Goal: Obtain resource: Download file/media

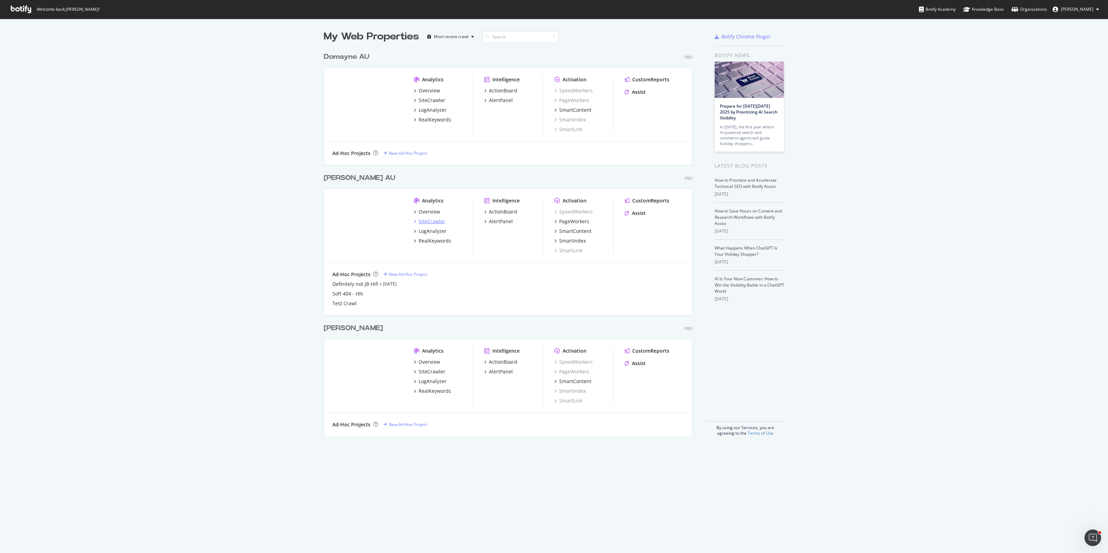
click at [430, 220] on div "SiteCrawler" at bounding box center [431, 221] width 27 height 7
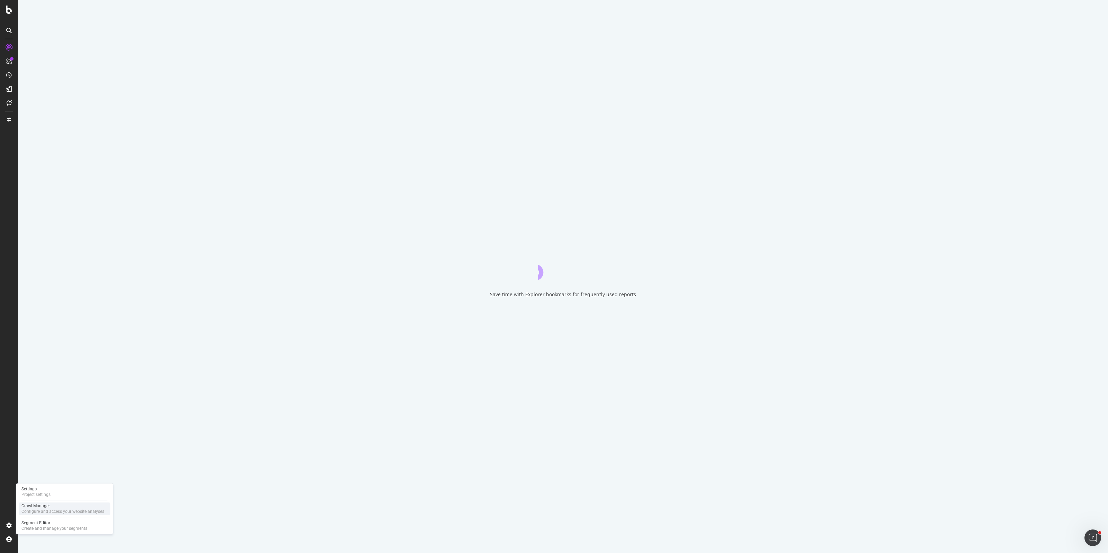
click at [60, 511] on div "Configure and access your website analyses" at bounding box center [62, 512] width 83 height 6
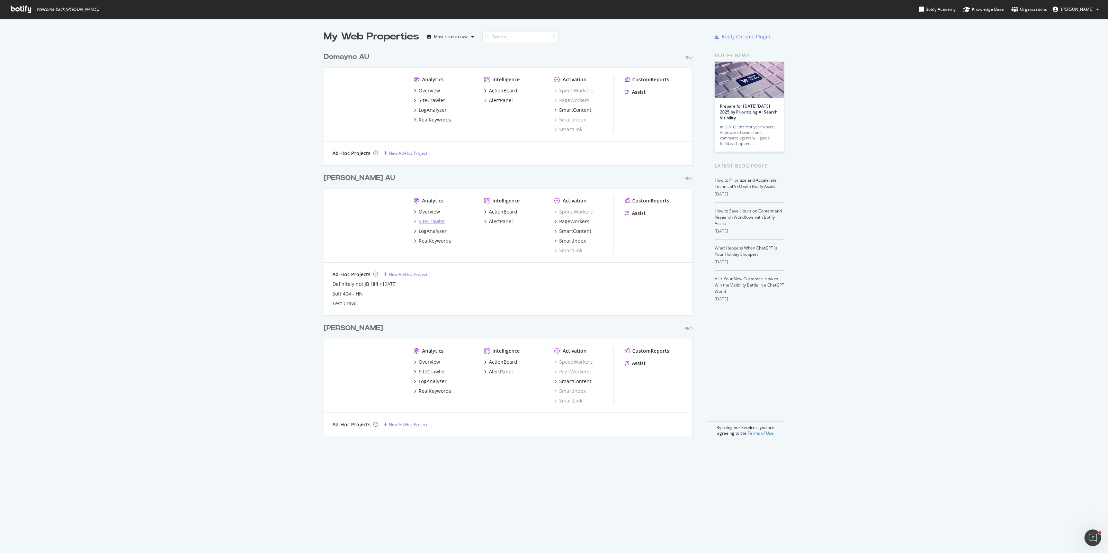
click at [436, 222] on div "SiteCrawler" at bounding box center [431, 221] width 27 height 7
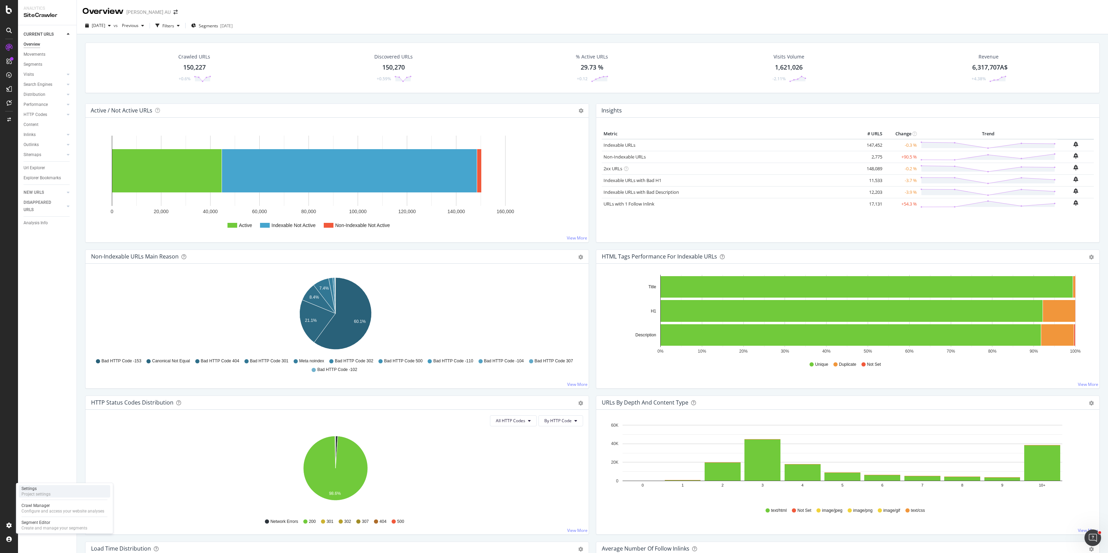
click at [37, 493] on div "Project settings" at bounding box center [35, 494] width 29 height 6
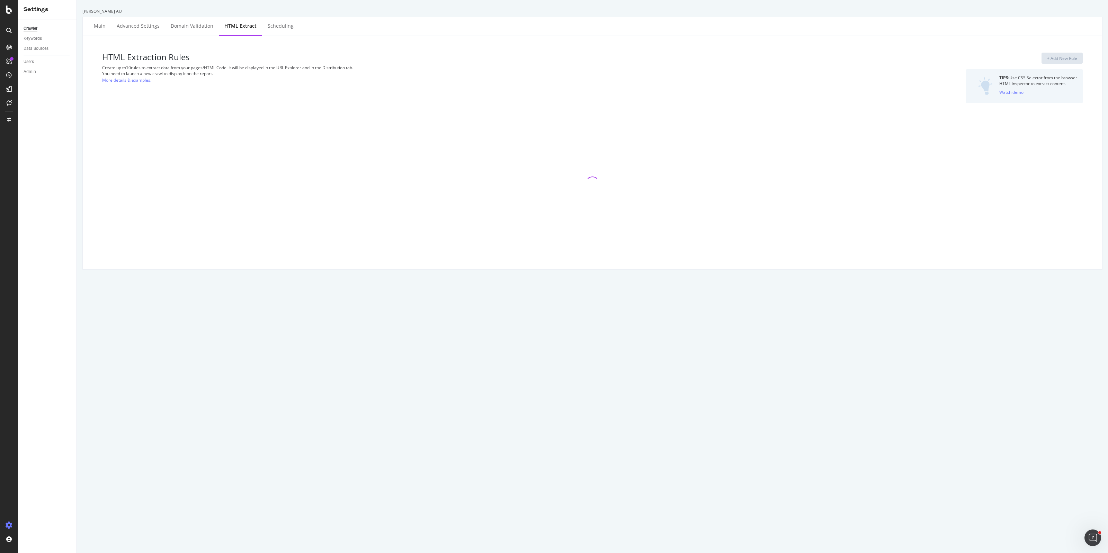
select select "html.length"
select select "exist"
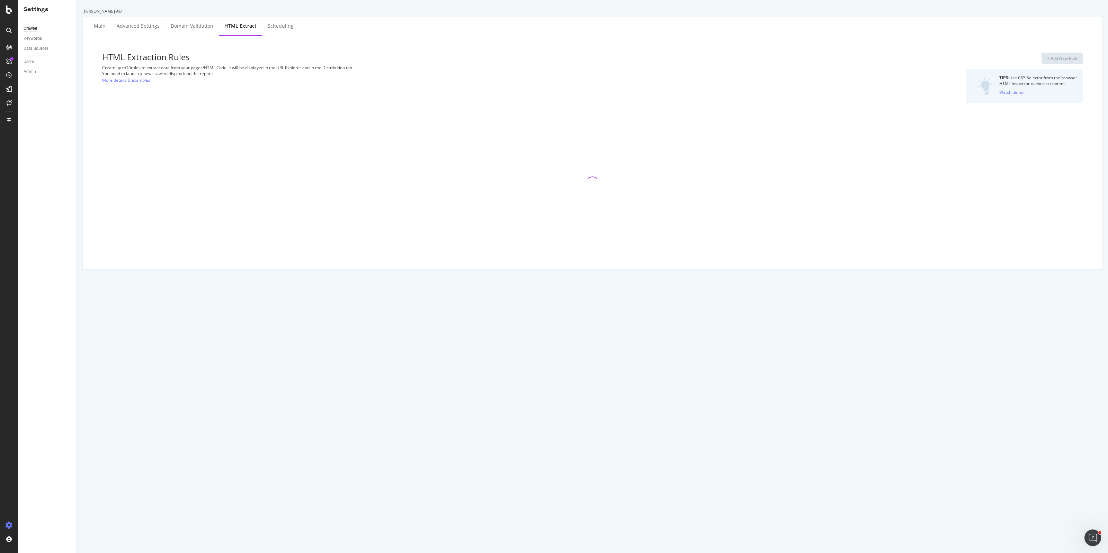
select select "exist"
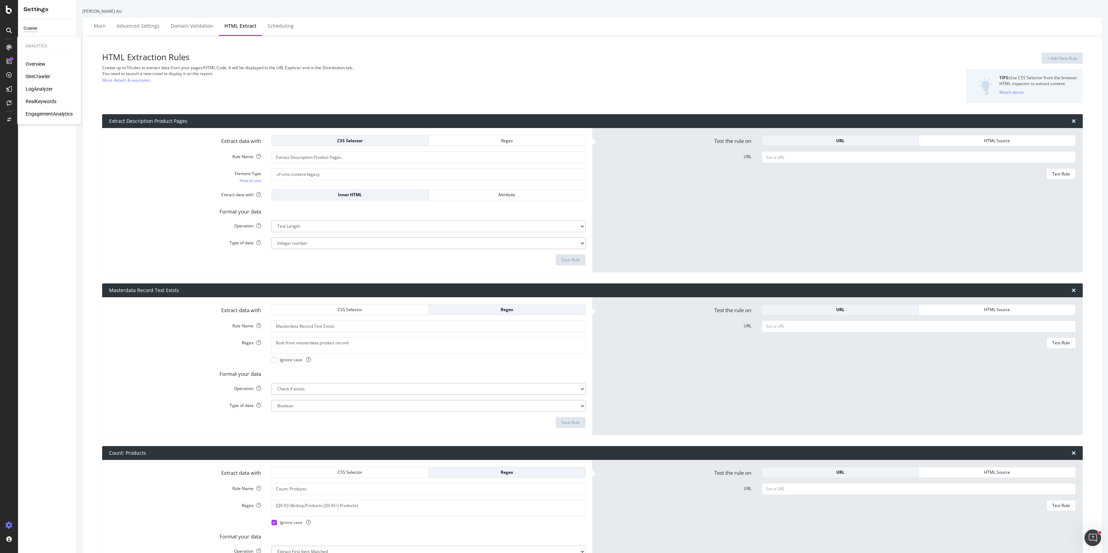
click at [44, 76] on div "SiteCrawler" at bounding box center [38, 76] width 25 height 7
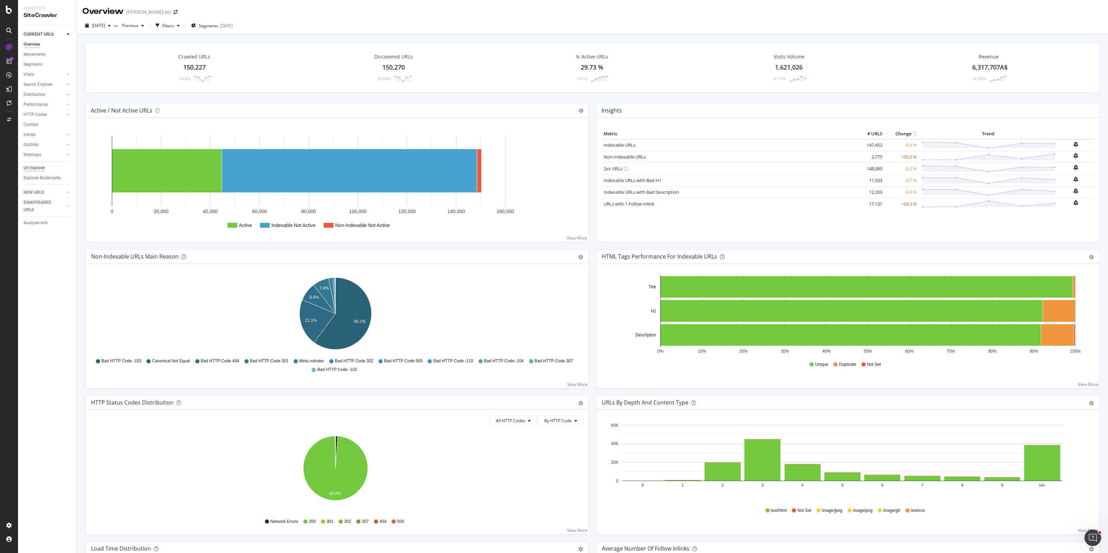
click at [37, 169] on div "Url Explorer" at bounding box center [34, 167] width 21 height 7
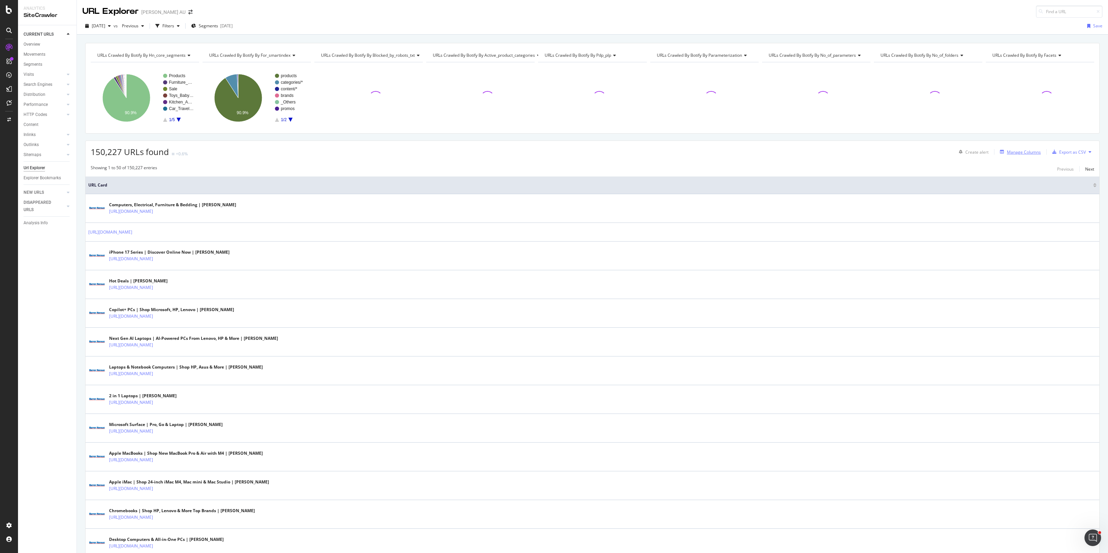
click at [1018, 153] on div "Manage Columns" at bounding box center [1023, 152] width 34 height 6
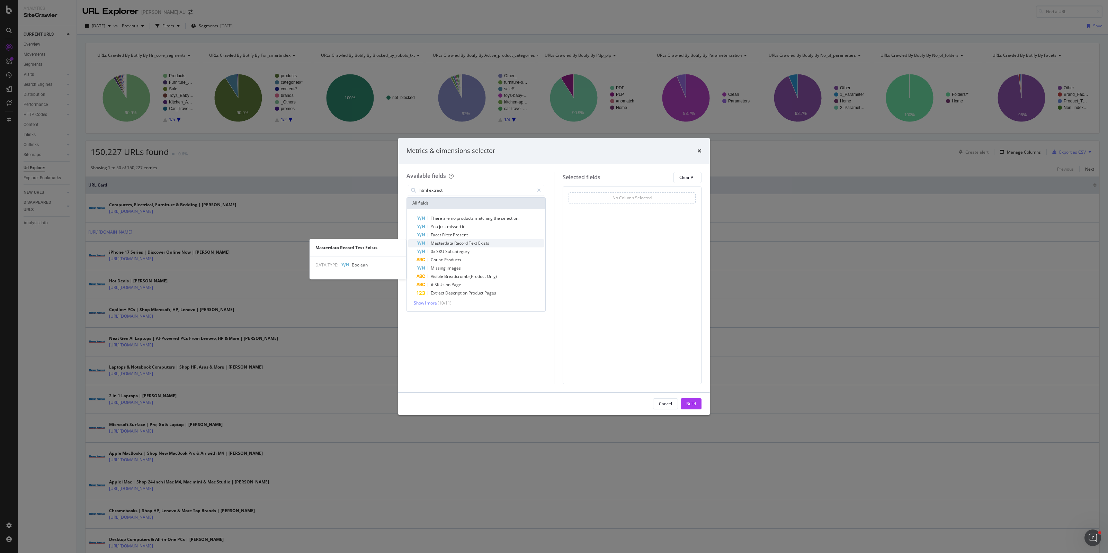
type input "html extract"
click at [481, 243] on span "Exists" at bounding box center [483, 243] width 11 height 6
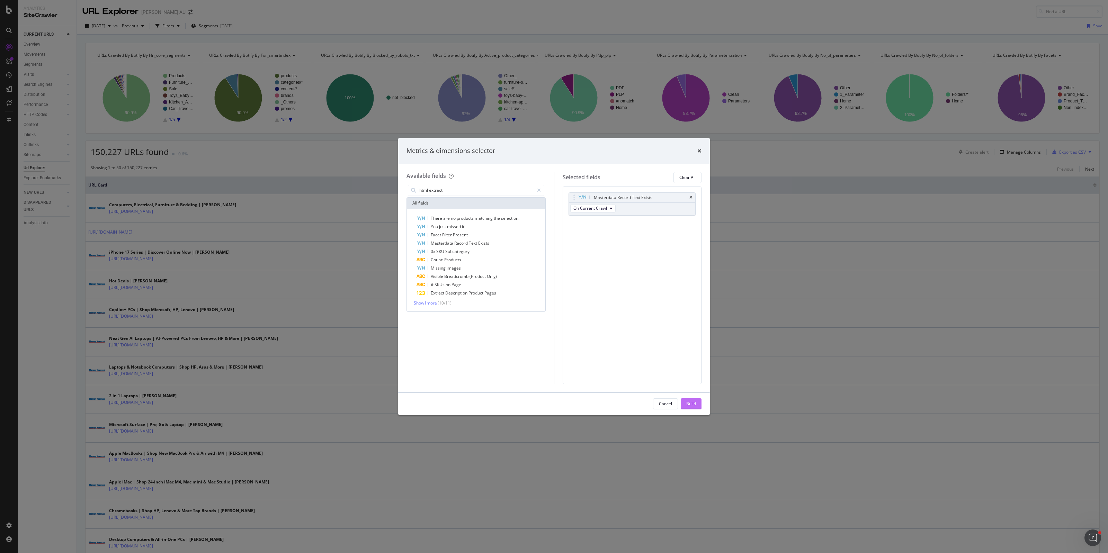
click at [696, 403] on button "Build" at bounding box center [690, 403] width 21 height 11
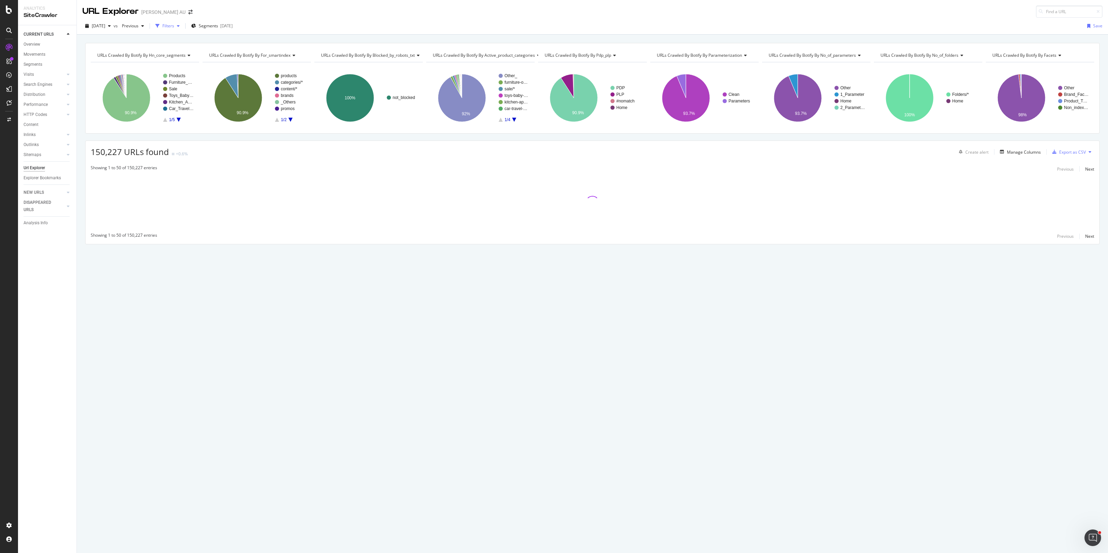
click at [174, 29] on div "Filters" at bounding box center [168, 26] width 12 height 6
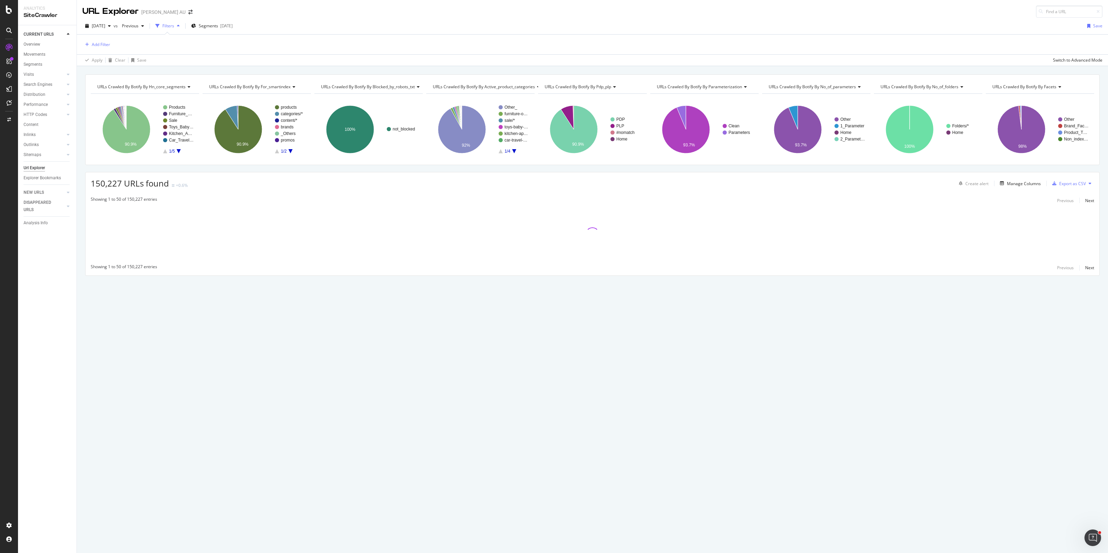
click at [112, 44] on div "Add Filter" at bounding box center [592, 45] width 1020 height 20
click at [101, 46] on div "Add Filter" at bounding box center [101, 45] width 18 height 6
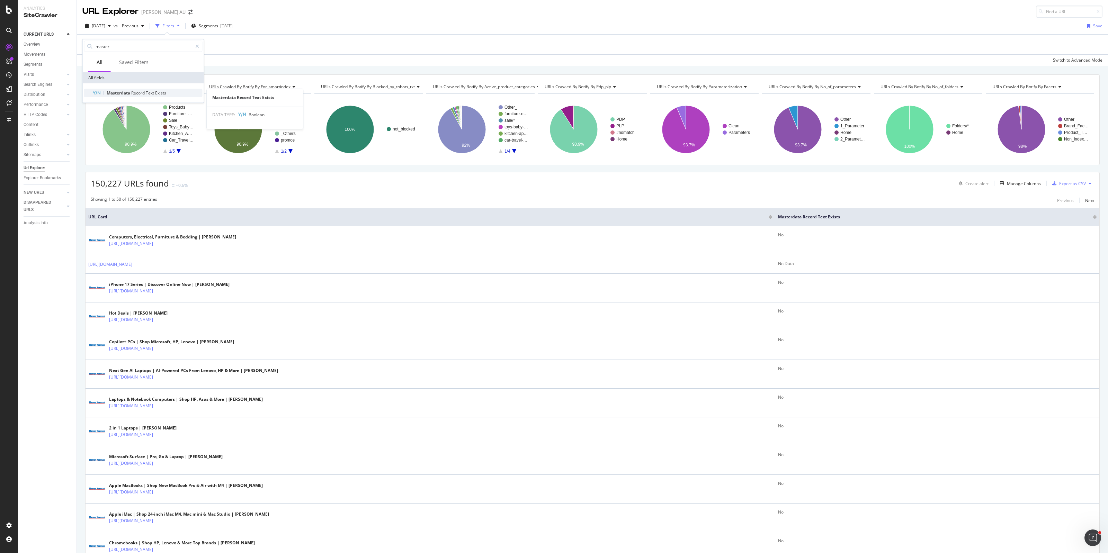
type input "master"
click at [125, 93] on span "Masterdata" at bounding box center [119, 93] width 25 height 6
click at [156, 88] on div "Apply" at bounding box center [159, 88] width 11 height 6
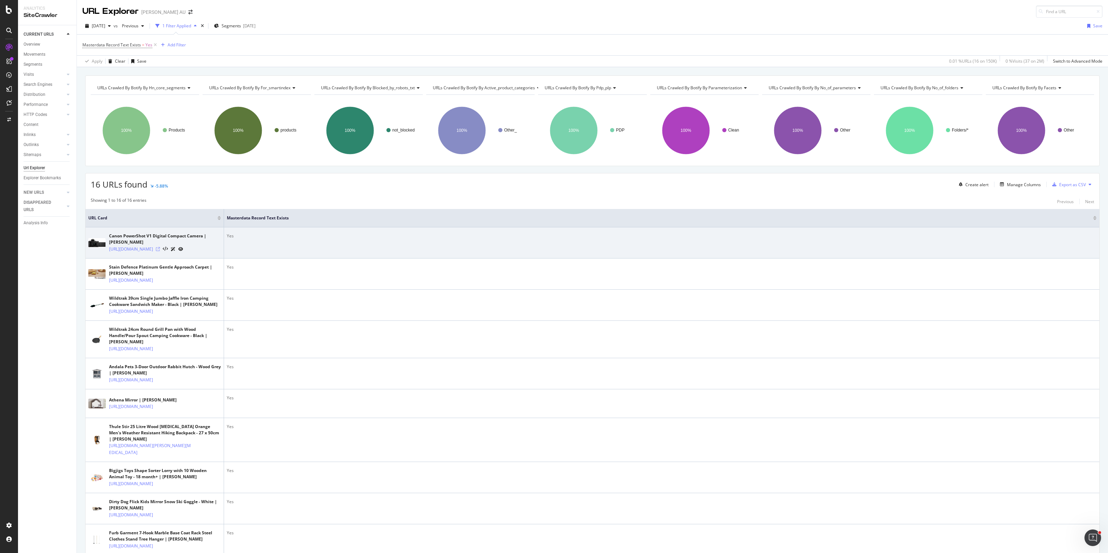
click at [160, 251] on icon at bounding box center [158, 249] width 4 height 4
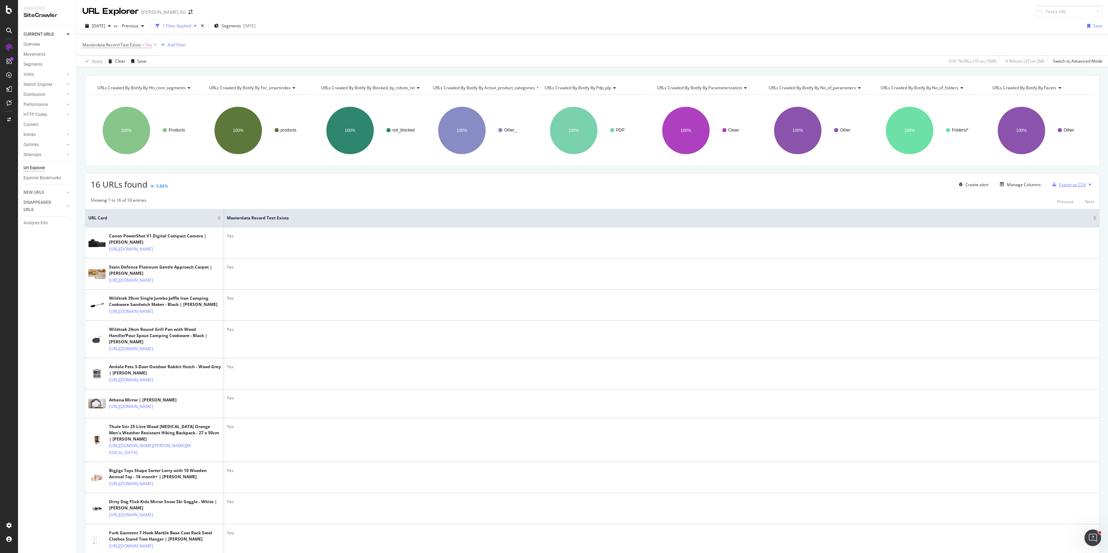
click at [1067, 186] on div "Export as CSV" at bounding box center [1072, 185] width 27 height 6
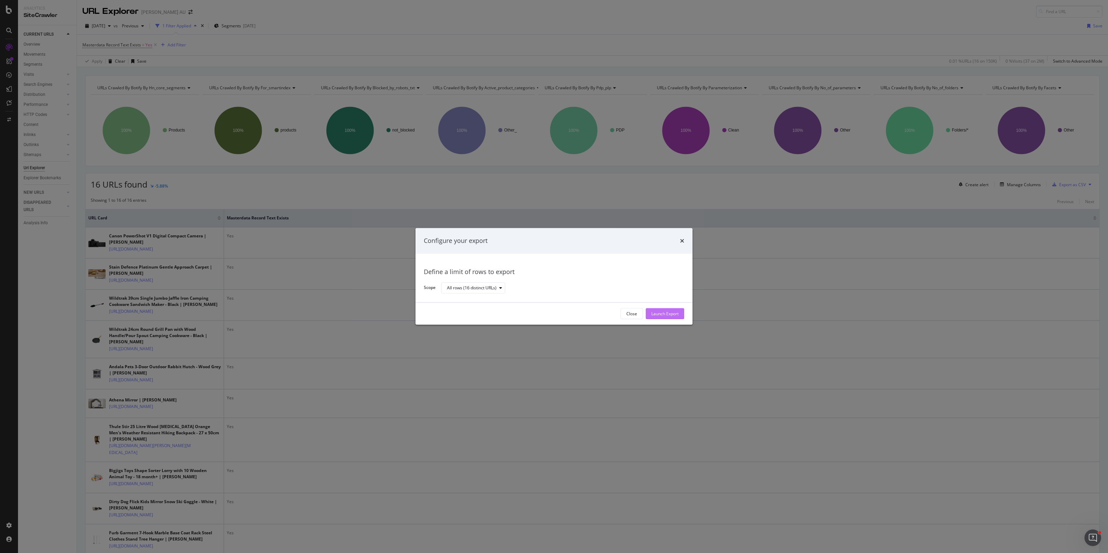
click at [665, 312] on div "Launch Export" at bounding box center [664, 314] width 27 height 6
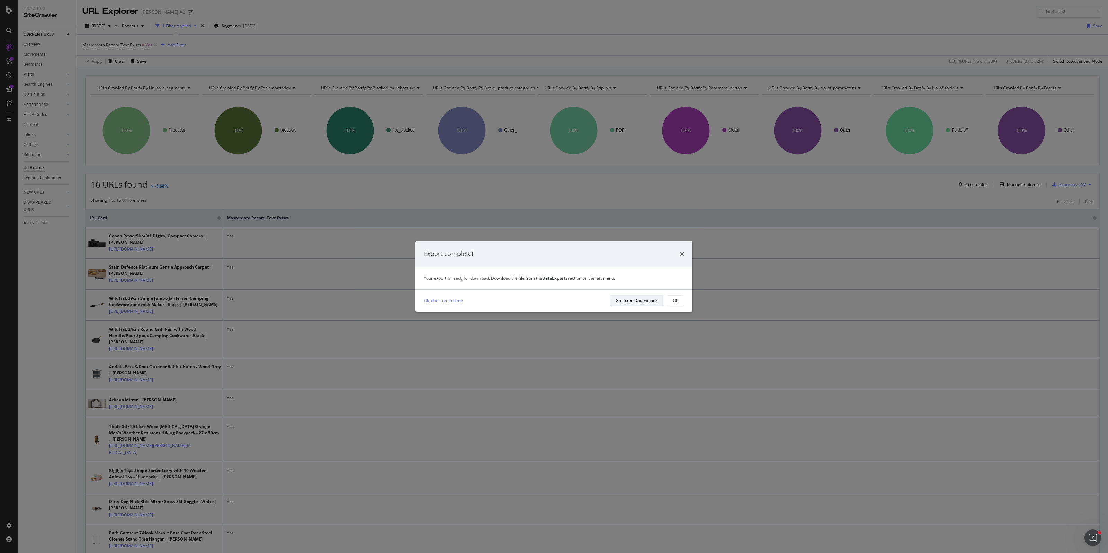
click at [631, 303] on div "Go to the DataExports" at bounding box center [636, 301] width 43 height 6
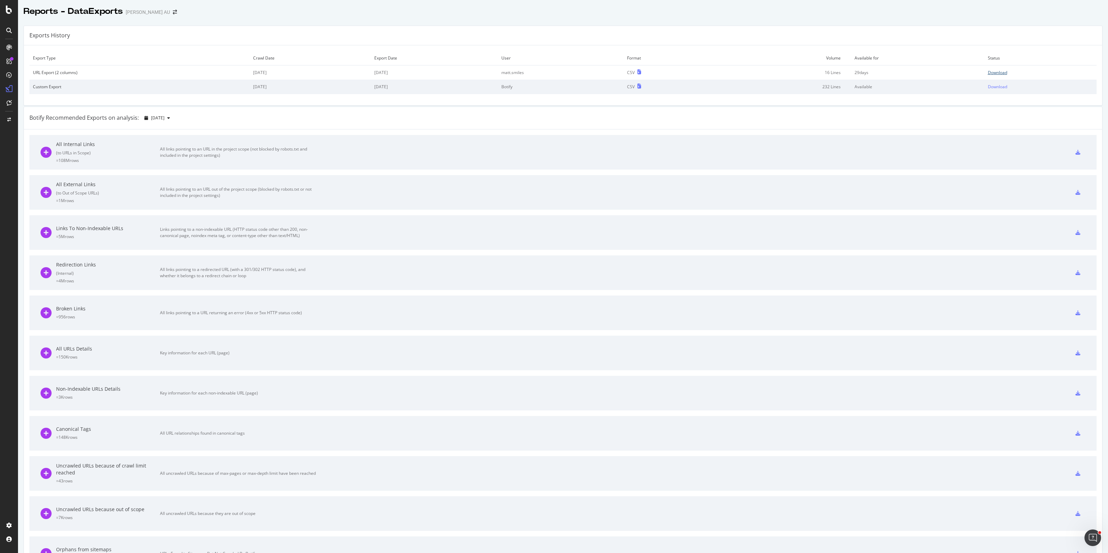
click at [987, 73] on div "Download" at bounding box center [996, 73] width 19 height 6
